Goal: Task Accomplishment & Management: Manage account settings

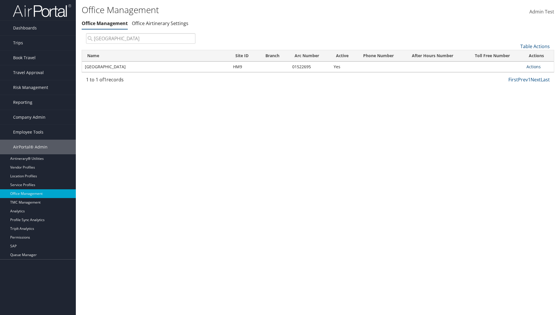
type input "Youngstown State University"
click at [534, 67] on link "Actions" at bounding box center [534, 67] width 14 height 6
click at [514, 105] on link "Edit Travel Policy" at bounding box center [514, 105] width 49 height 10
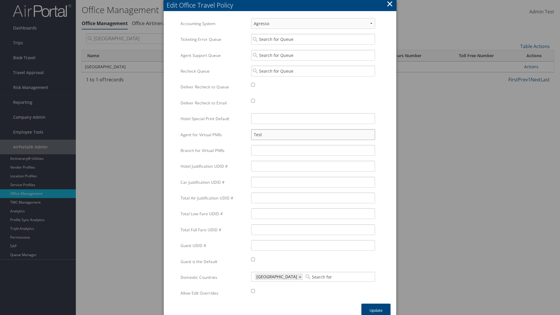
click at [313, 135] on input "Test" at bounding box center [313, 134] width 124 height 11
type input "Test"
